Goal: Find contact information: Find contact information

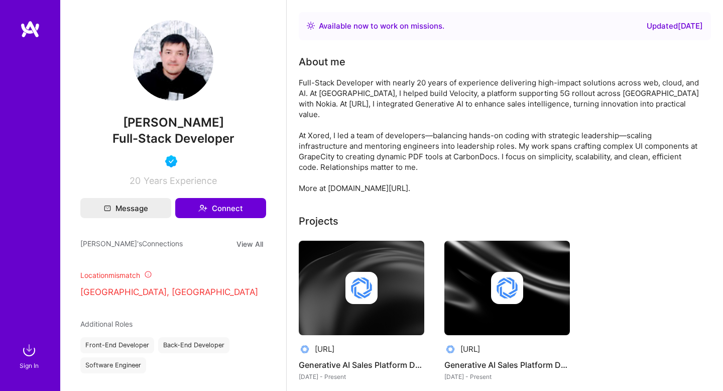
click at [18, 364] on div "Sign In" at bounding box center [30, 195] width 60 height 391
click at [26, 356] on img at bounding box center [29, 350] width 20 height 20
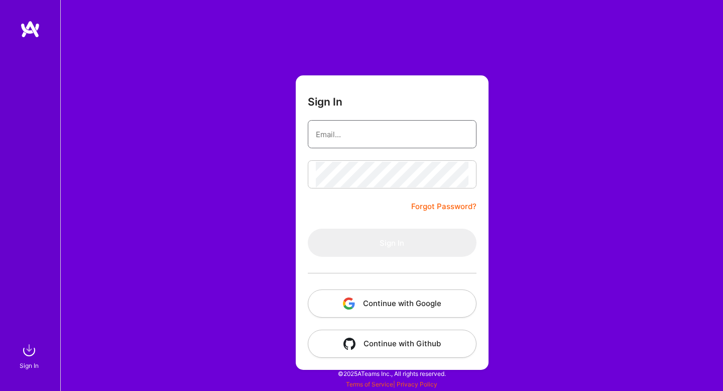
type input "[PERSON_NAME][EMAIL_ADDRESS][DOMAIN_NAME]"
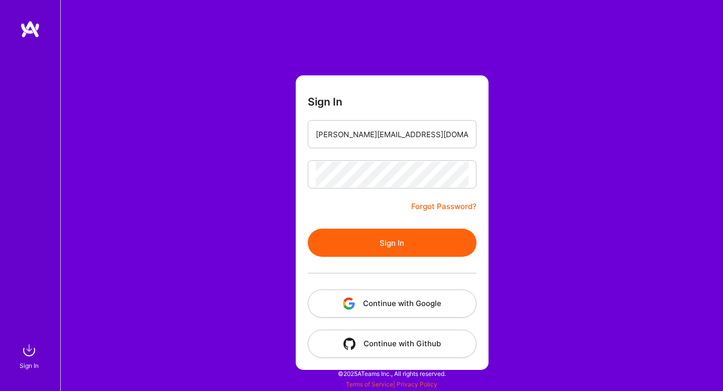
click at [348, 301] on img "button" at bounding box center [349, 303] width 12 height 12
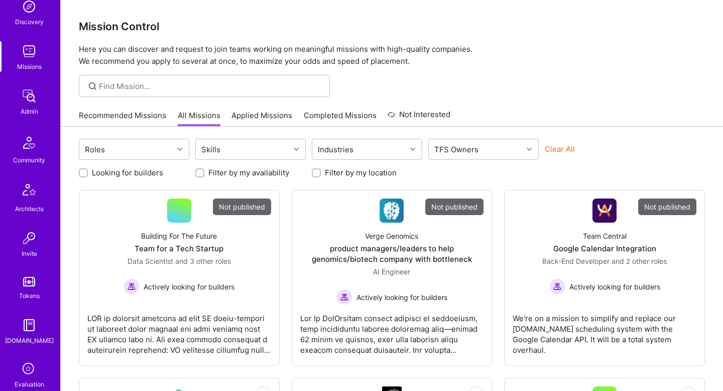
scroll to position [250, 0]
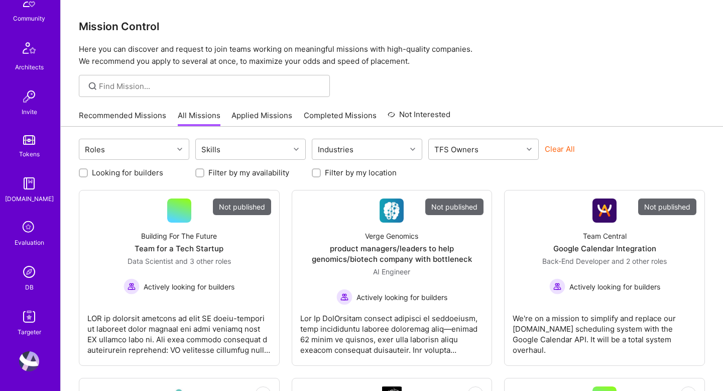
click at [31, 271] on img at bounding box center [29, 272] width 20 height 20
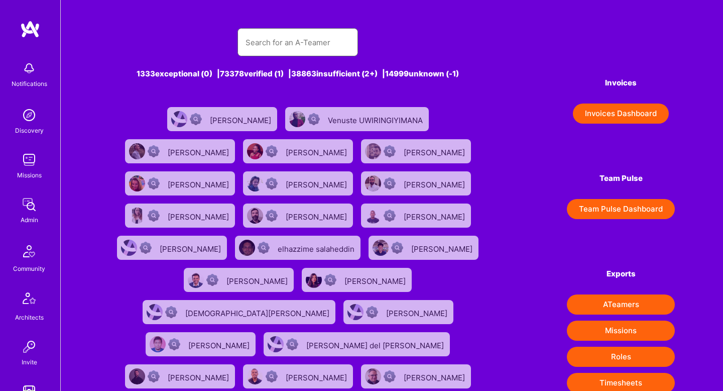
click at [253, 45] on input "text" at bounding box center [298, 43] width 104 height 26
click at [273, 51] on input "text" at bounding box center [298, 43] width 104 height 26
paste input "[PERSON_NAME]"
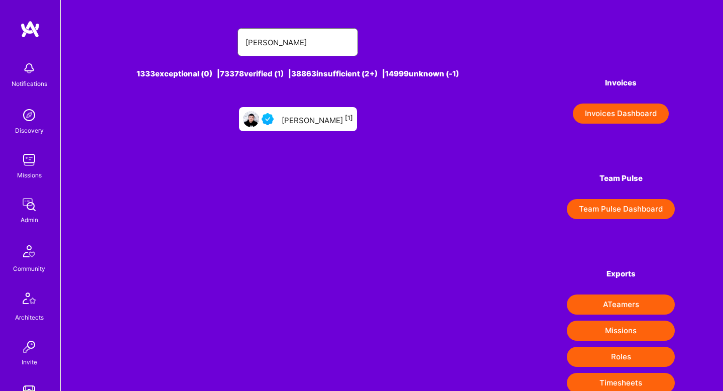
type input "[PERSON_NAME]"
click at [296, 128] on div "[PERSON_NAME] [1]" at bounding box center [298, 119] width 118 height 24
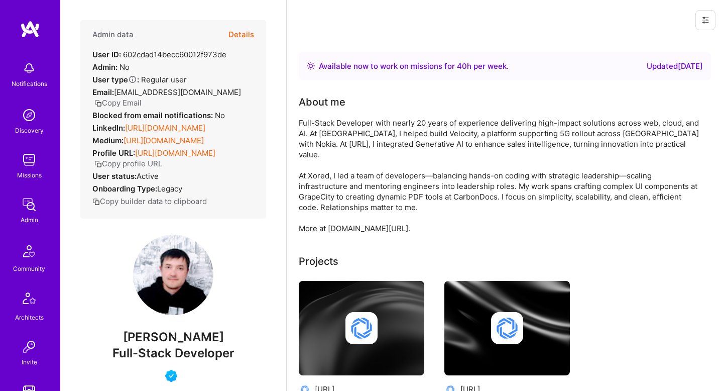
click at [142, 97] on button "Copy Email" at bounding box center [117, 102] width 47 height 11
click at [146, 343] on span "[PERSON_NAME]" at bounding box center [173, 337] width 186 height 15
copy span "[PERSON_NAME]"
